Goal: Contribute content: Contribute content

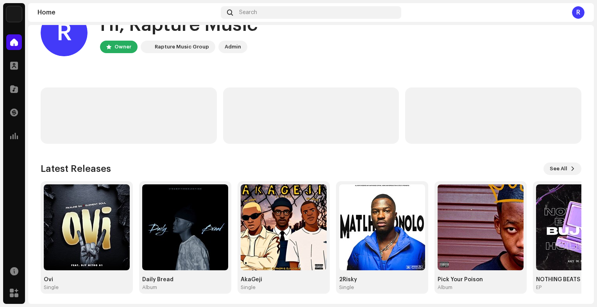
scroll to position [30, 0]
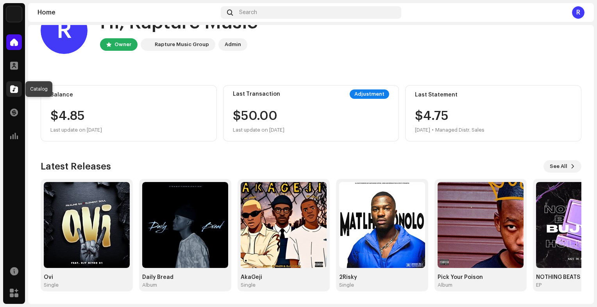
click at [12, 88] on span at bounding box center [14, 89] width 8 height 6
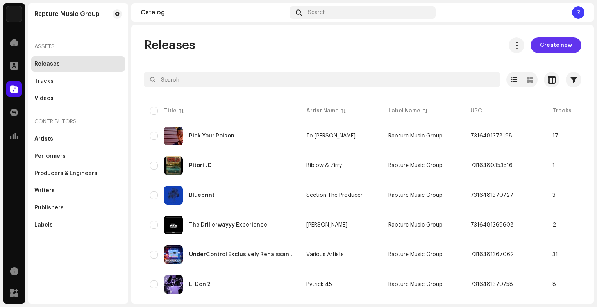
click at [562, 42] on span "Create new" at bounding box center [556, 45] width 32 height 16
click at [562, 39] on span "Create new" at bounding box center [556, 45] width 32 height 16
